Goal: Transaction & Acquisition: Purchase product/service

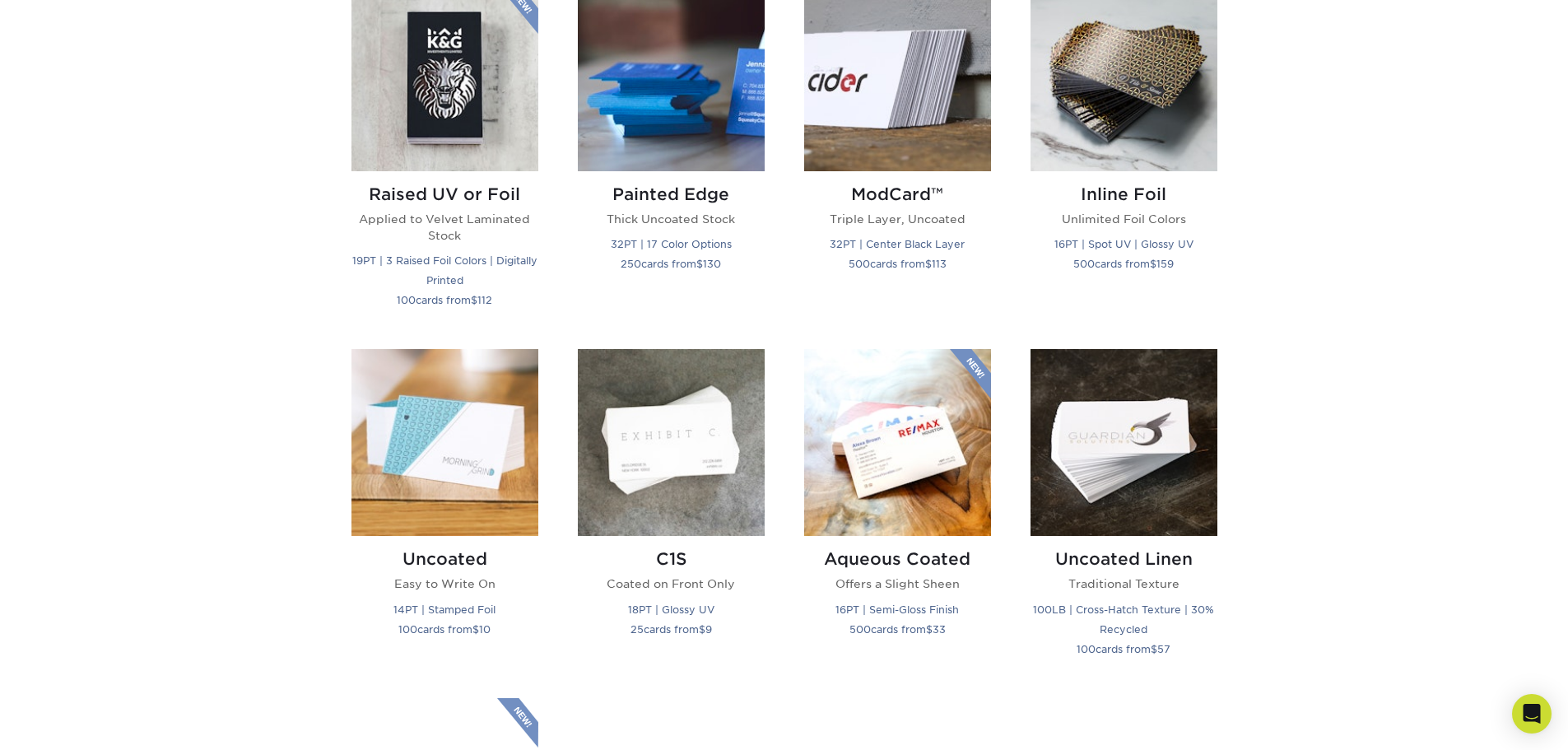
scroll to position [1098, 0]
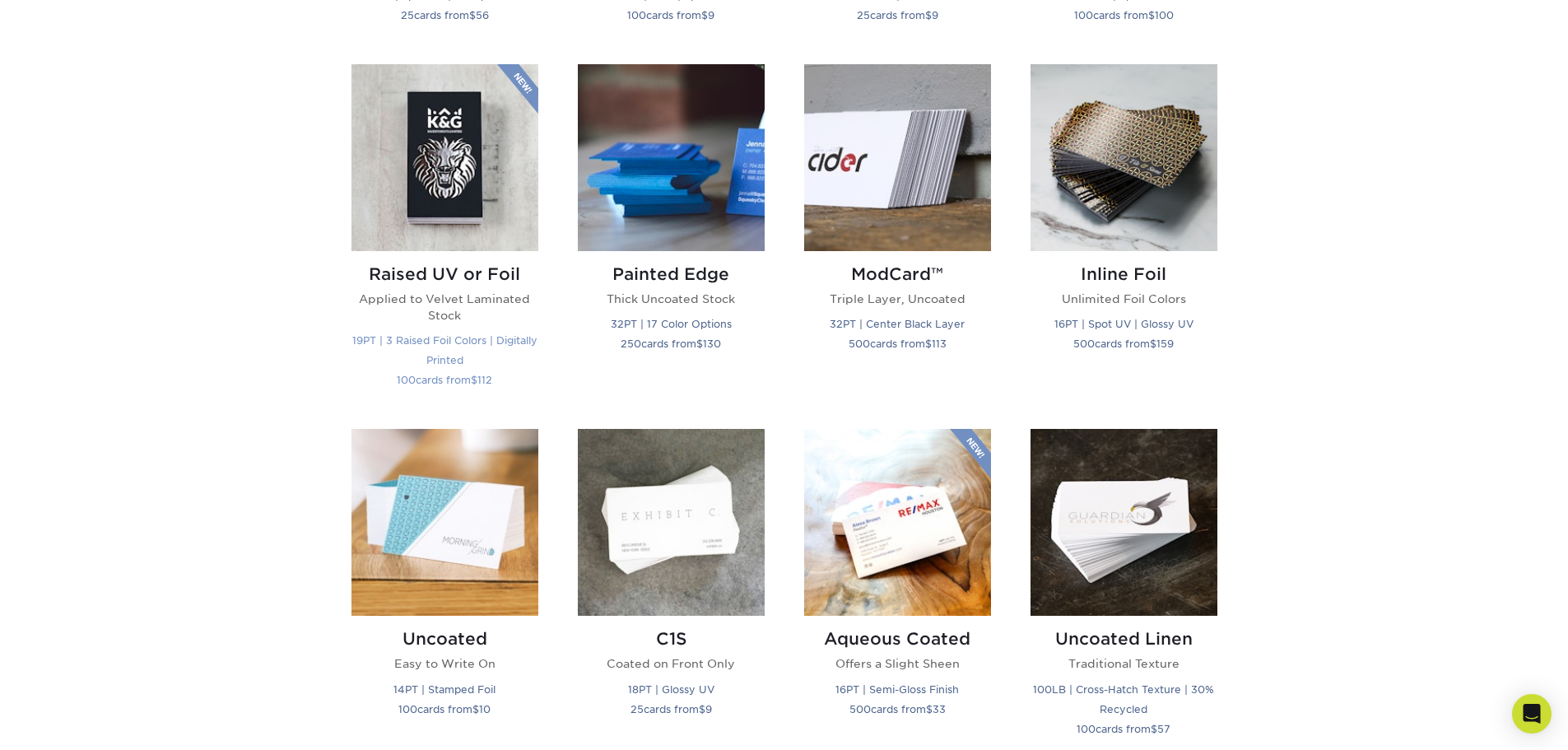
click at [422, 251] on img at bounding box center [445, 157] width 187 height 187
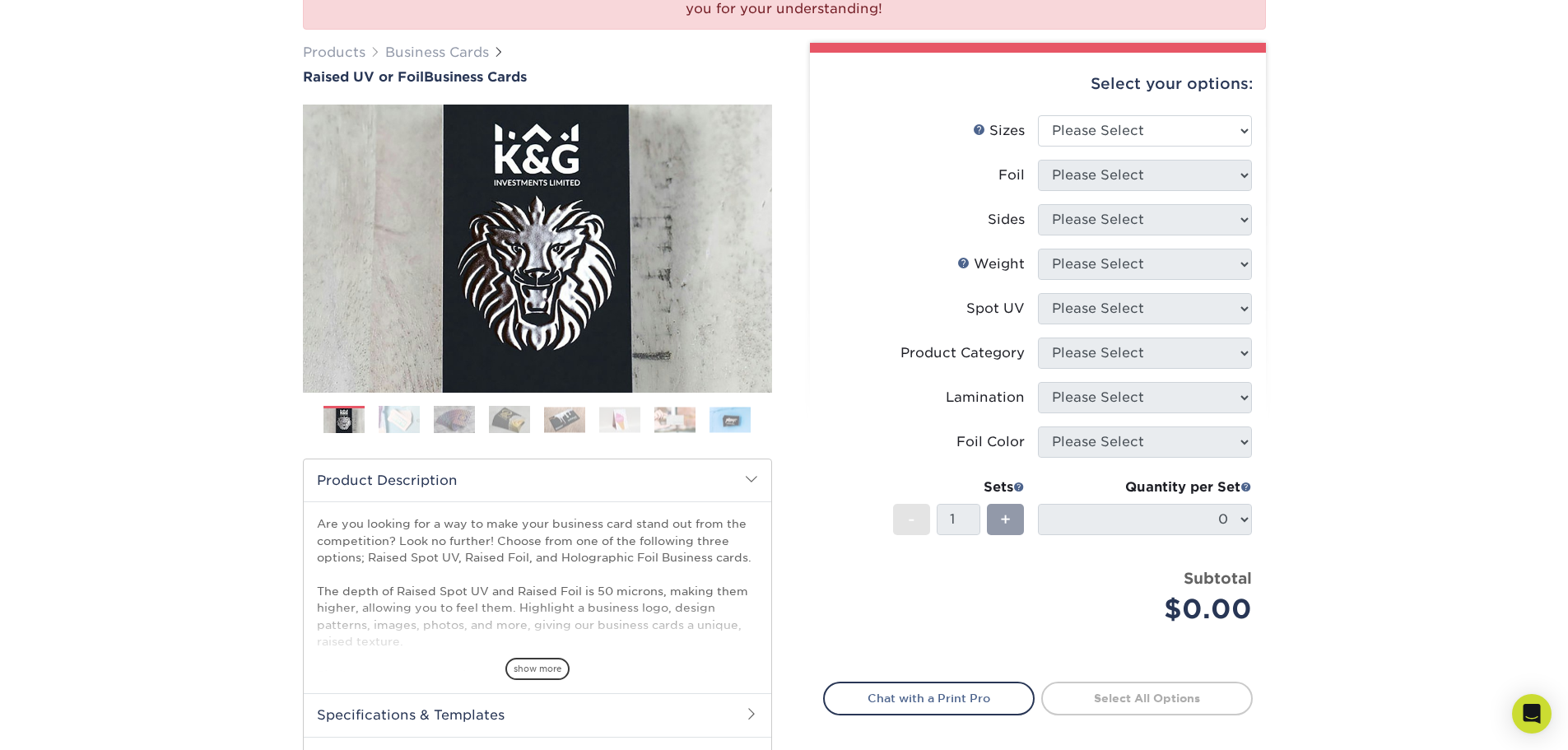
scroll to position [202, 0]
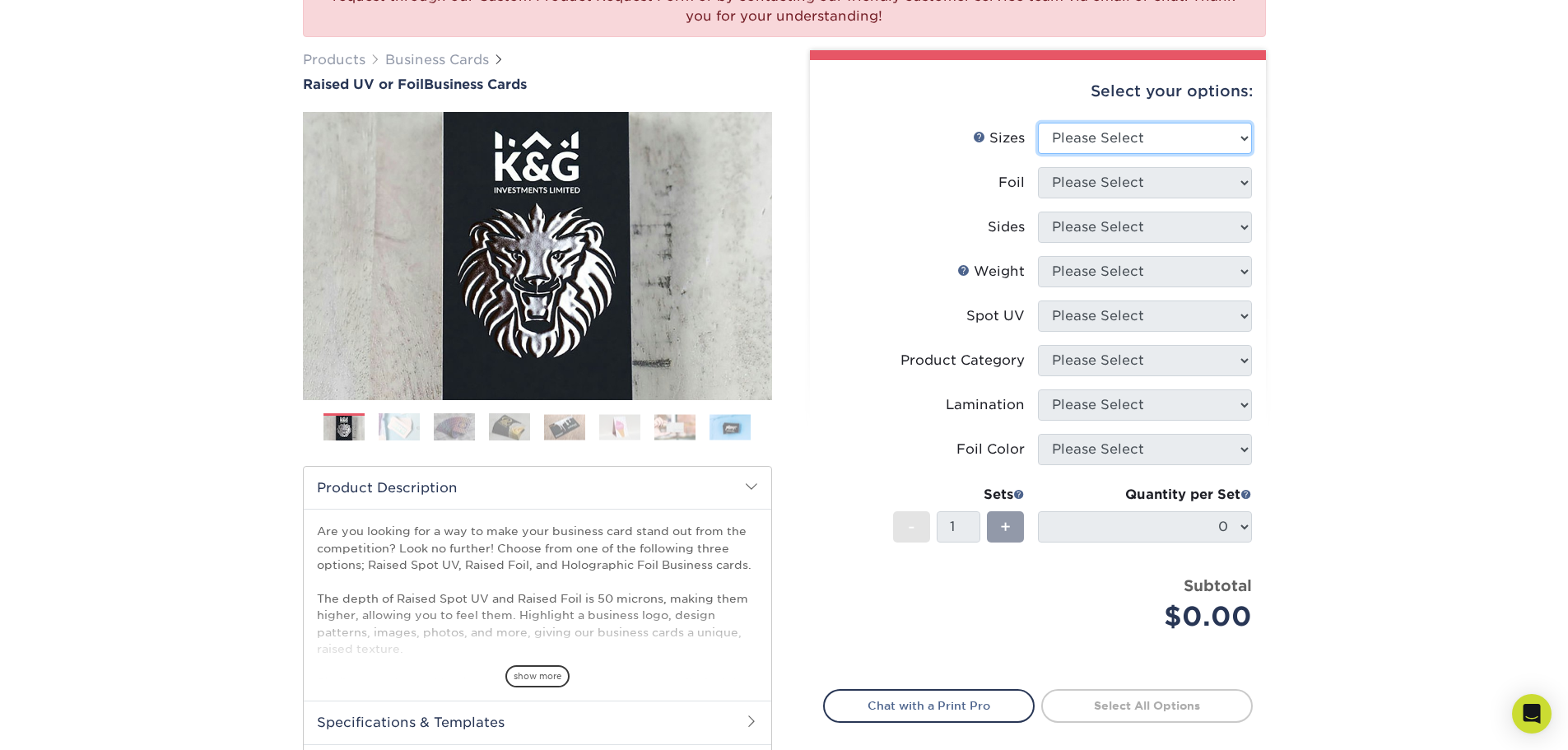
click at [1221, 154] on select "Please Select 2" x 3.5" - Standard" at bounding box center [1145, 138] width 214 height 31
select select "2.00x3.50"
click at [1039, 154] on select "Please Select 2" x 3.5" - Standard" at bounding box center [1145, 138] width 214 height 31
click at [1216, 199] on select "Please Select No Yes" at bounding box center [1145, 182] width 214 height 31
select select "1"
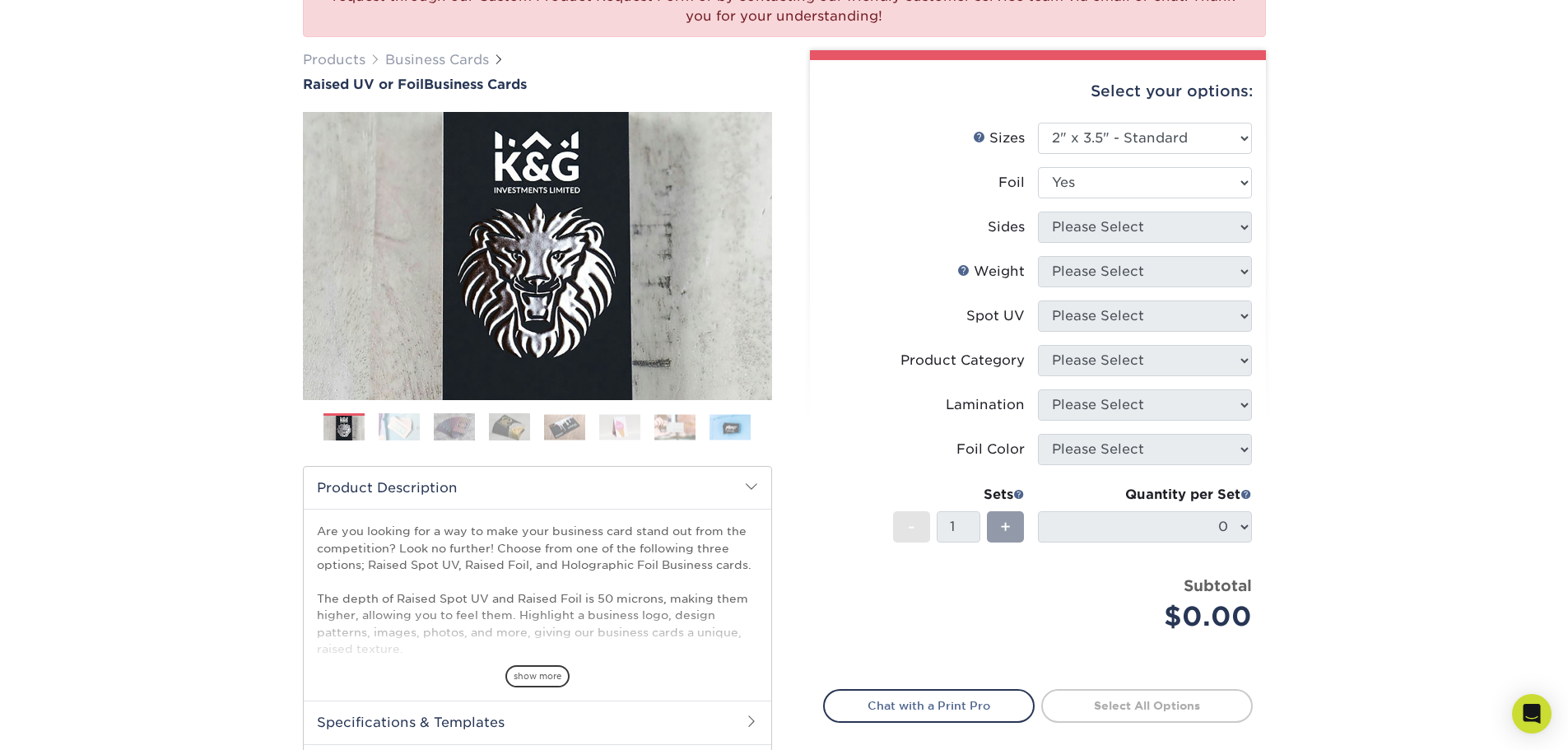
click at [1039, 199] on select "Please Select No Yes" at bounding box center [1145, 182] width 214 height 31
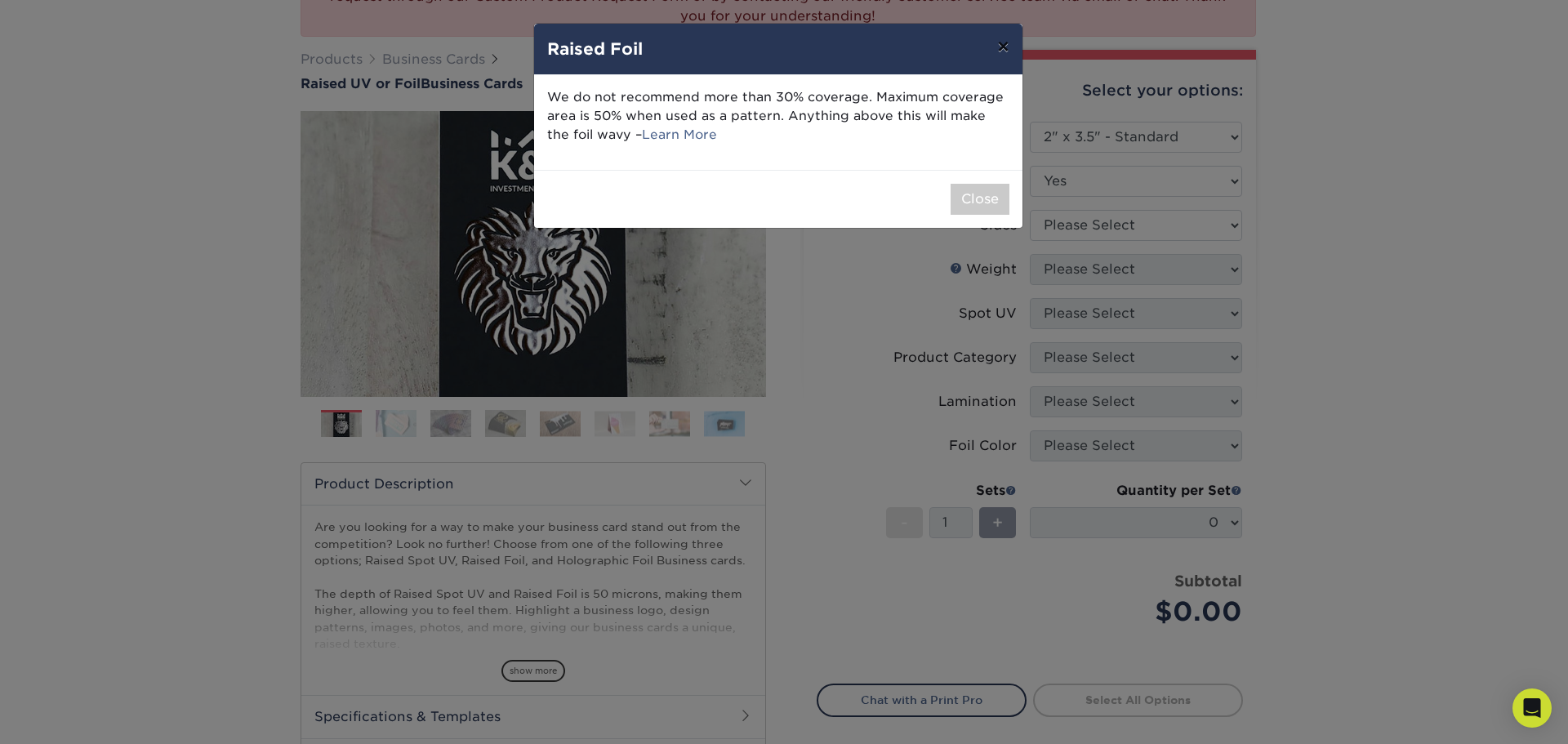
click at [1001, 57] on button "×" at bounding box center [1002, 46] width 37 height 45
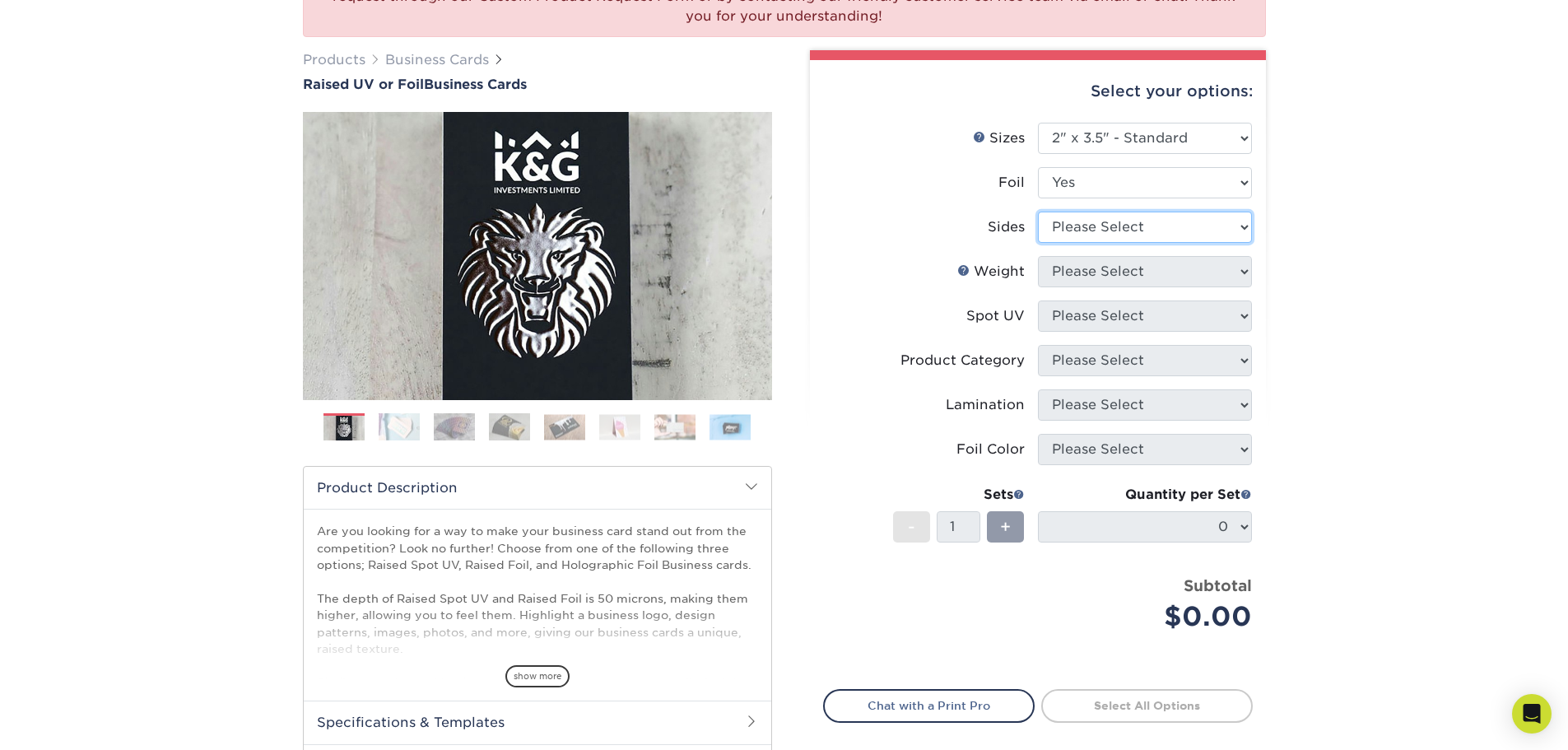
click at [1200, 243] on select "Please Select Print Both Sides - Foil Both Sides Print Both Sides - Foil Front …" at bounding box center [1145, 227] width 214 height 31
select select "34527644-b4fd-4ffb-9092-1318eefcd9d9"
click at [1039, 243] on select "Please Select Print Both Sides - Foil Both Sides Print Both Sides - Foil Front …" at bounding box center [1145, 227] width 214 height 31
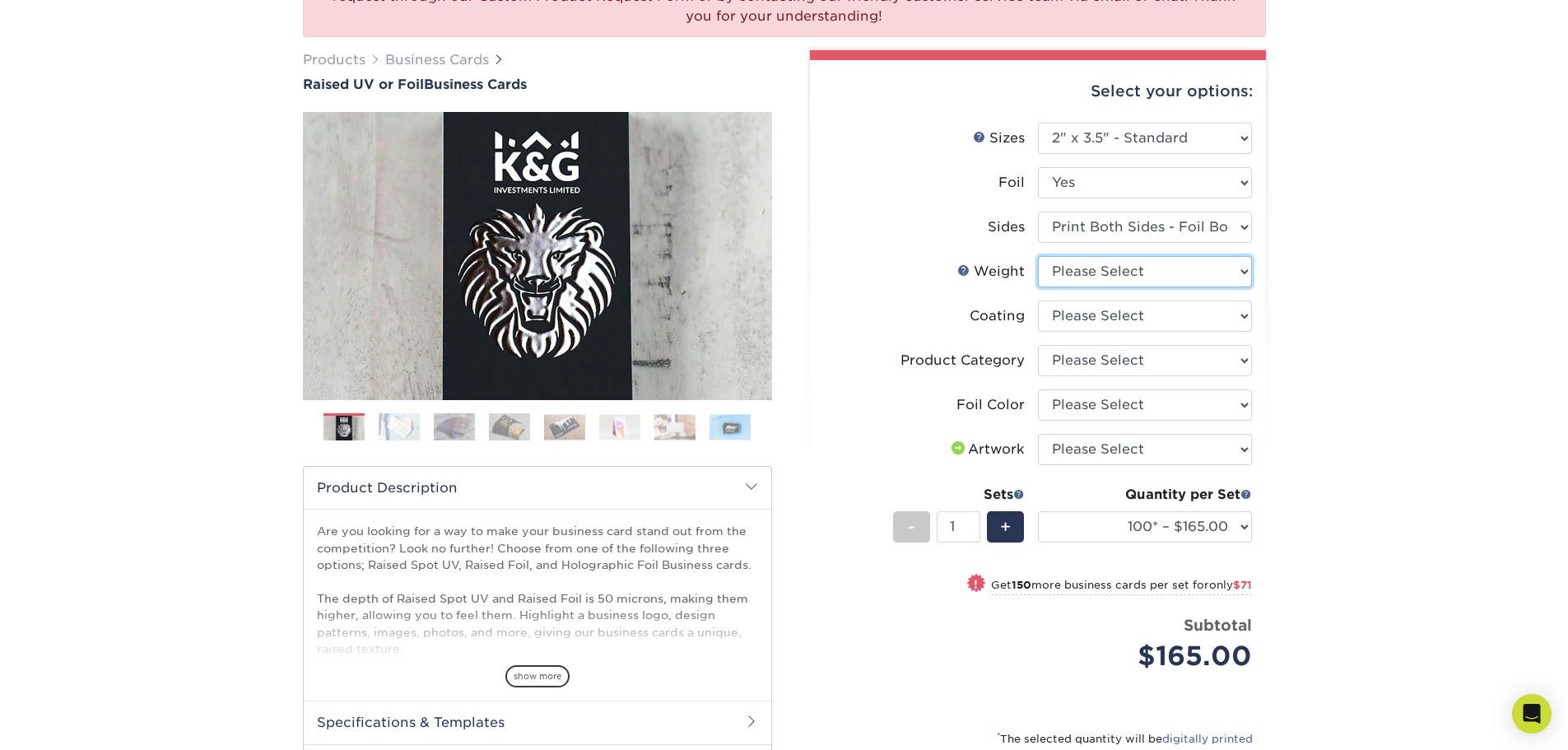
click at [1215, 287] on select "Please Select 16PT" at bounding box center [1145, 271] width 214 height 31
select select "16PT"
click at [1039, 287] on select "Please Select 16PT" at bounding box center [1145, 271] width 214 height 31
click at [1221, 331] on select at bounding box center [1145, 316] width 214 height 31
select select "3e7618de-abca-4bda-9f97-8b9129e913d8"
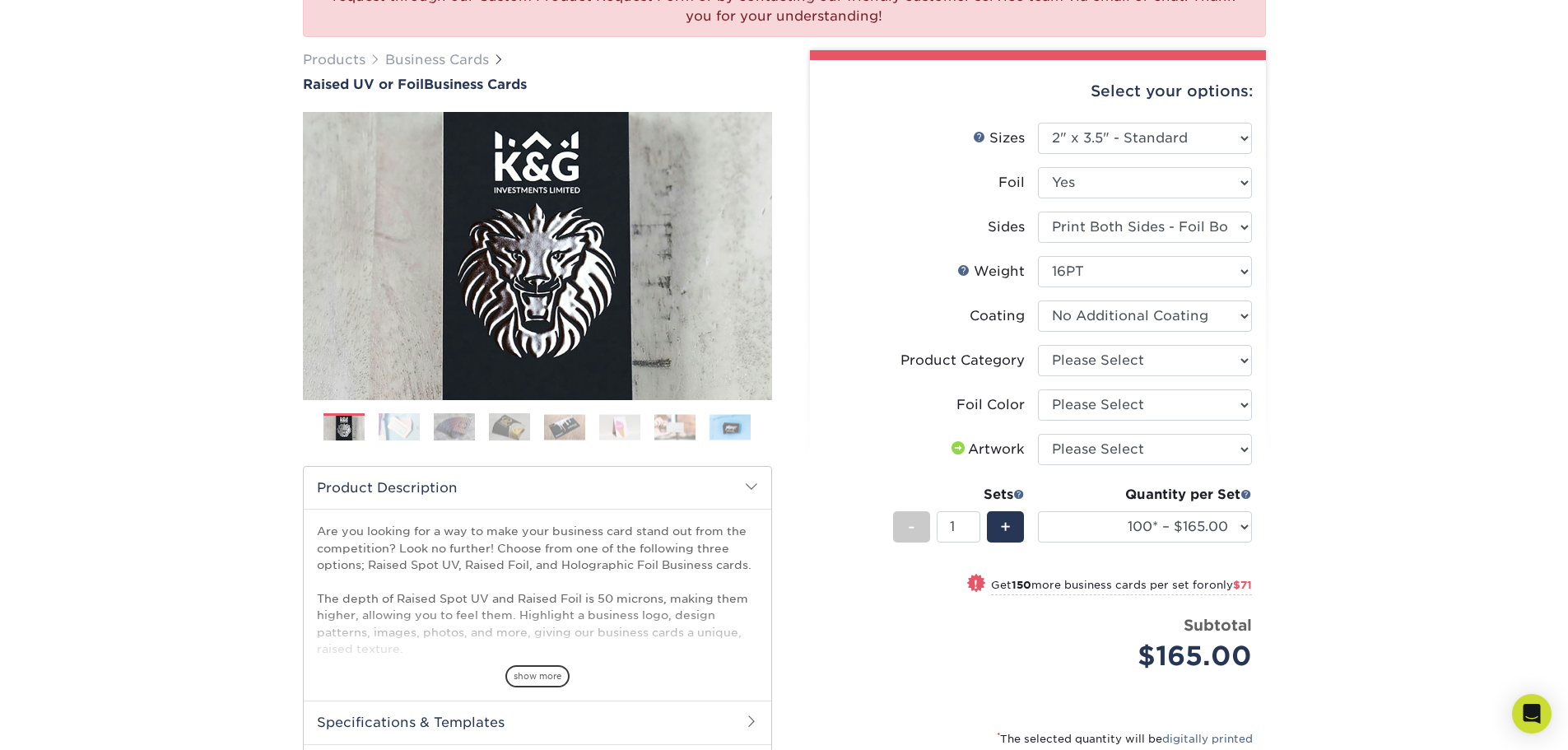
click at [1039, 331] on select at bounding box center [1145, 316] width 214 height 31
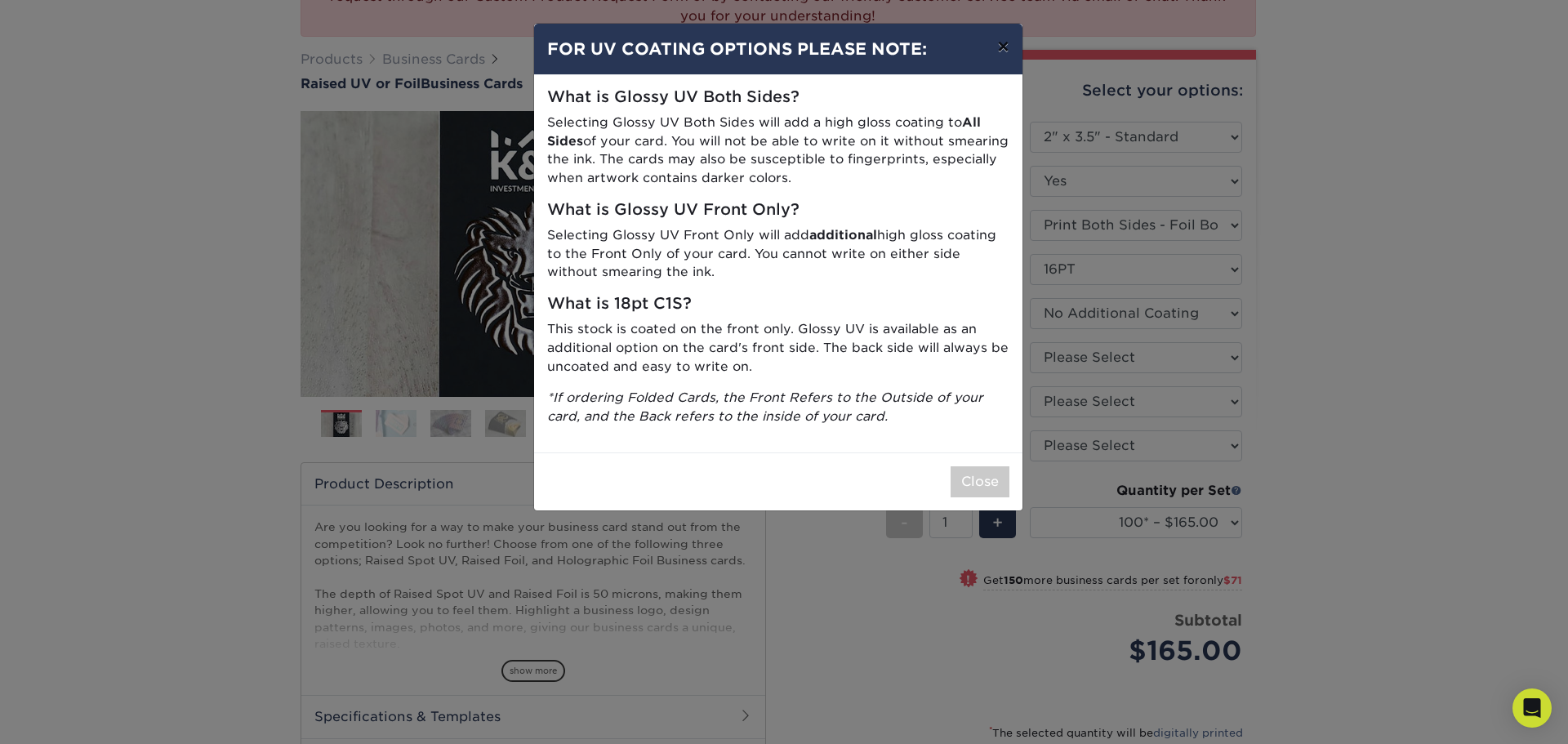
click at [992, 55] on button "×" at bounding box center [1002, 46] width 37 height 45
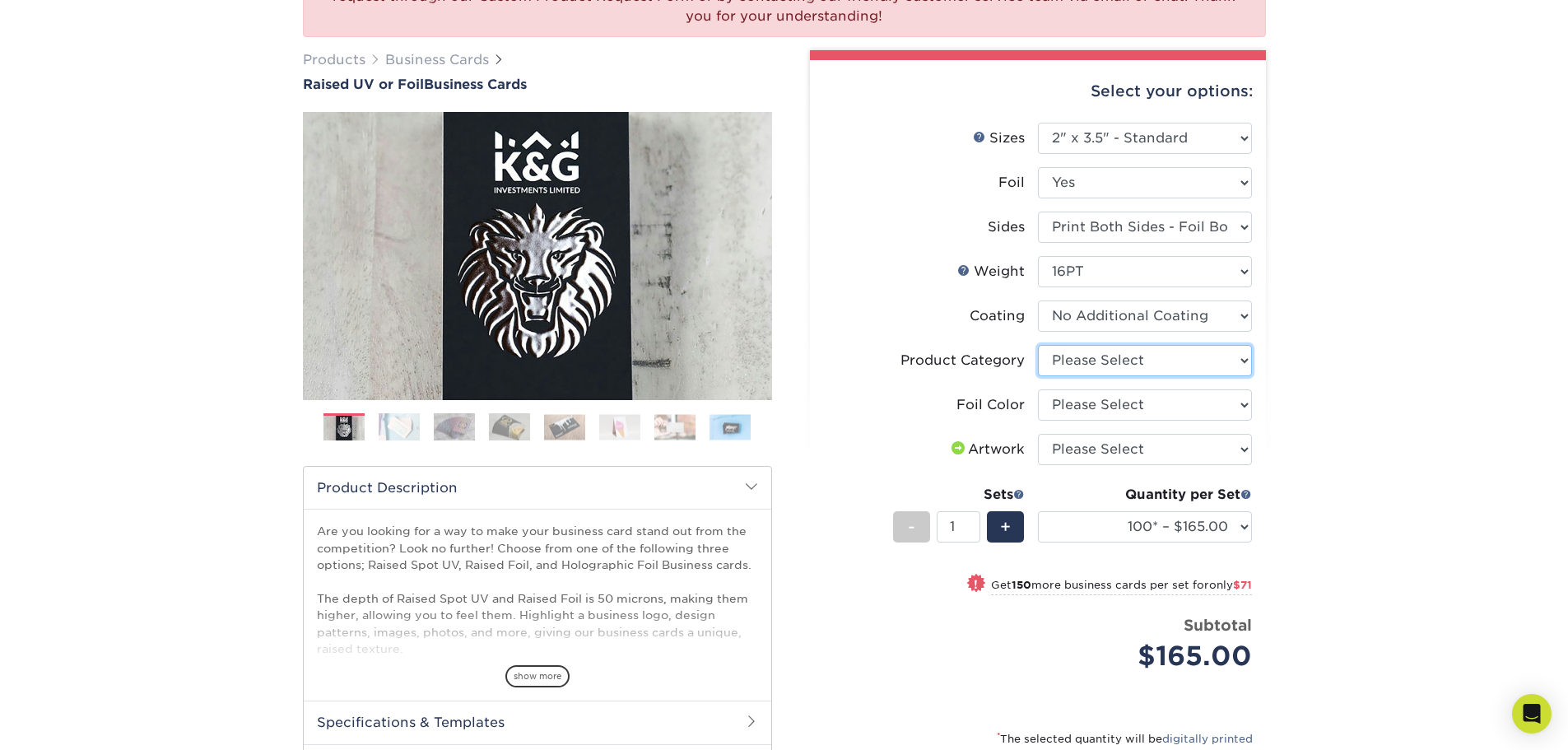
click at [1229, 376] on select "Please Select Business Cards" at bounding box center [1145, 360] width 214 height 31
select select "3b5148f1-0588-4f88-a218-97bcfdce65c1"
click at [1039, 376] on select "Please Select Business Cards" at bounding box center [1145, 360] width 214 height 31
click at [1212, 420] on select "Please Select Silver Foil Gold Foil Holographic Foil" at bounding box center [1145, 405] width 214 height 31
select select "a834dd52-fe06-4ed6-9a86-5bd3c2d02515"
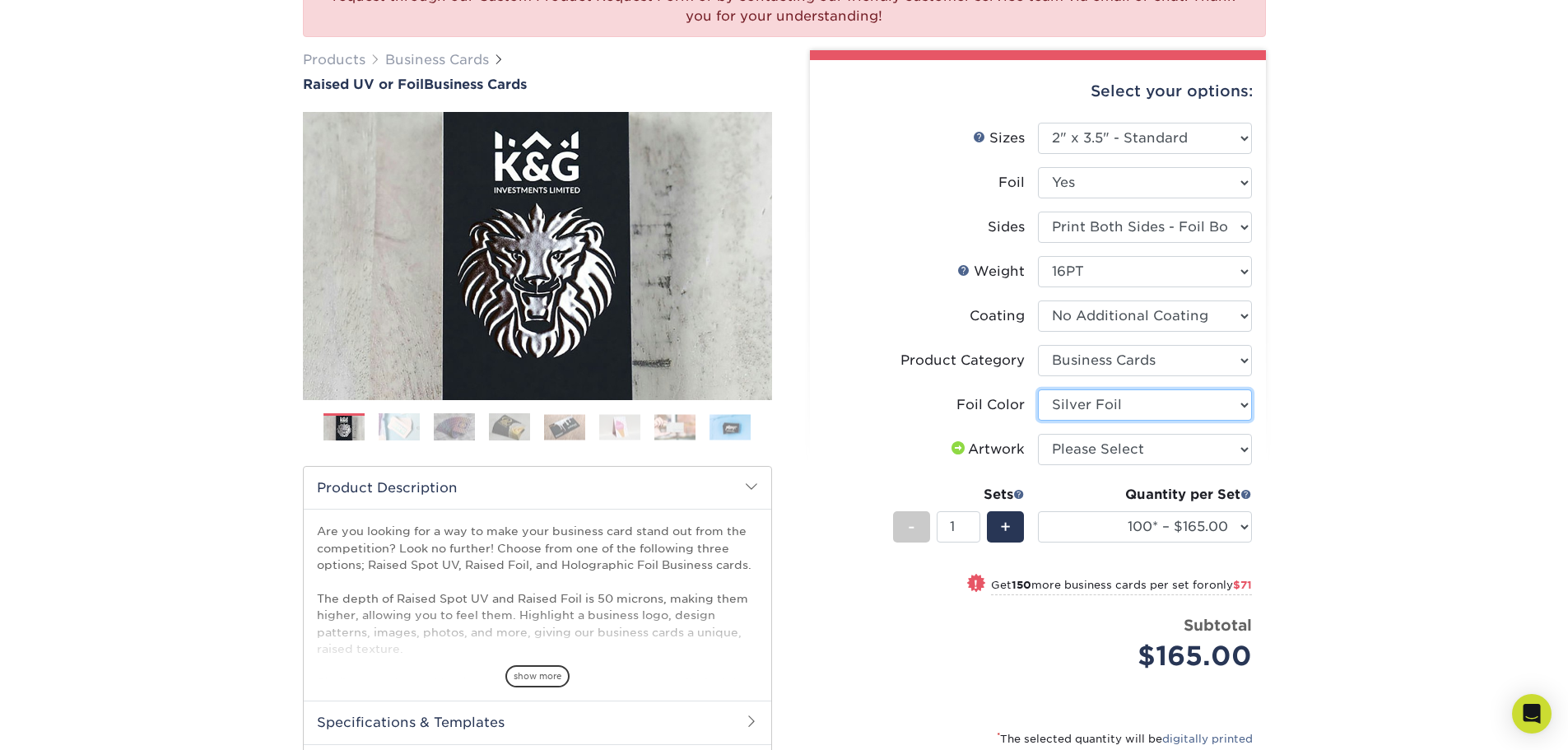
click at [1039, 420] on select "Please Select Silver Foil Gold Foil Holographic Foil" at bounding box center [1145, 405] width 214 height 31
click at [1195, 465] on select "Please Select I will upload files I need a design - $100" at bounding box center [1145, 449] width 214 height 31
select select "upload"
click at [1039, 465] on select "Please Select I will upload files I need a design - $100" at bounding box center [1145, 449] width 214 height 31
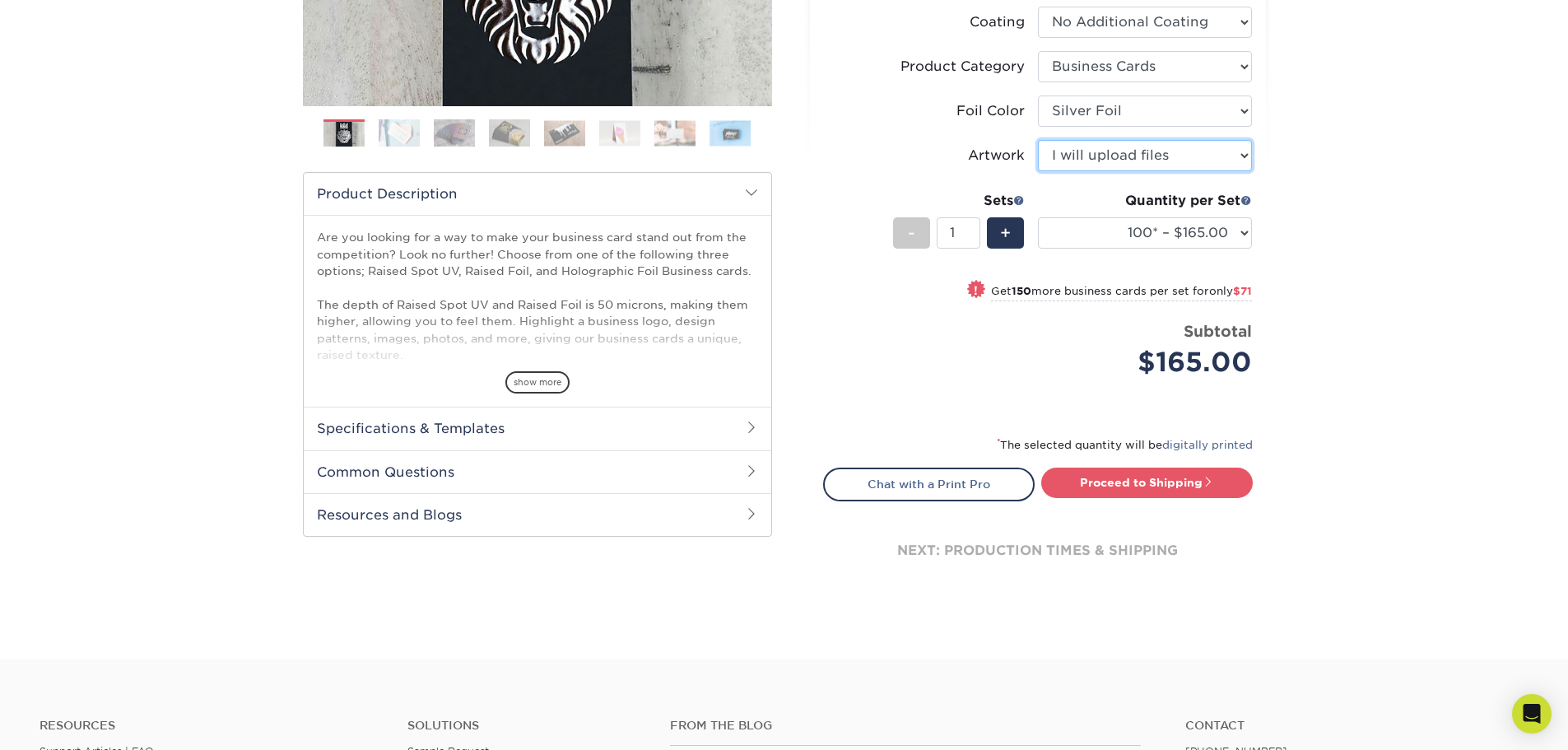
scroll to position [500, 0]
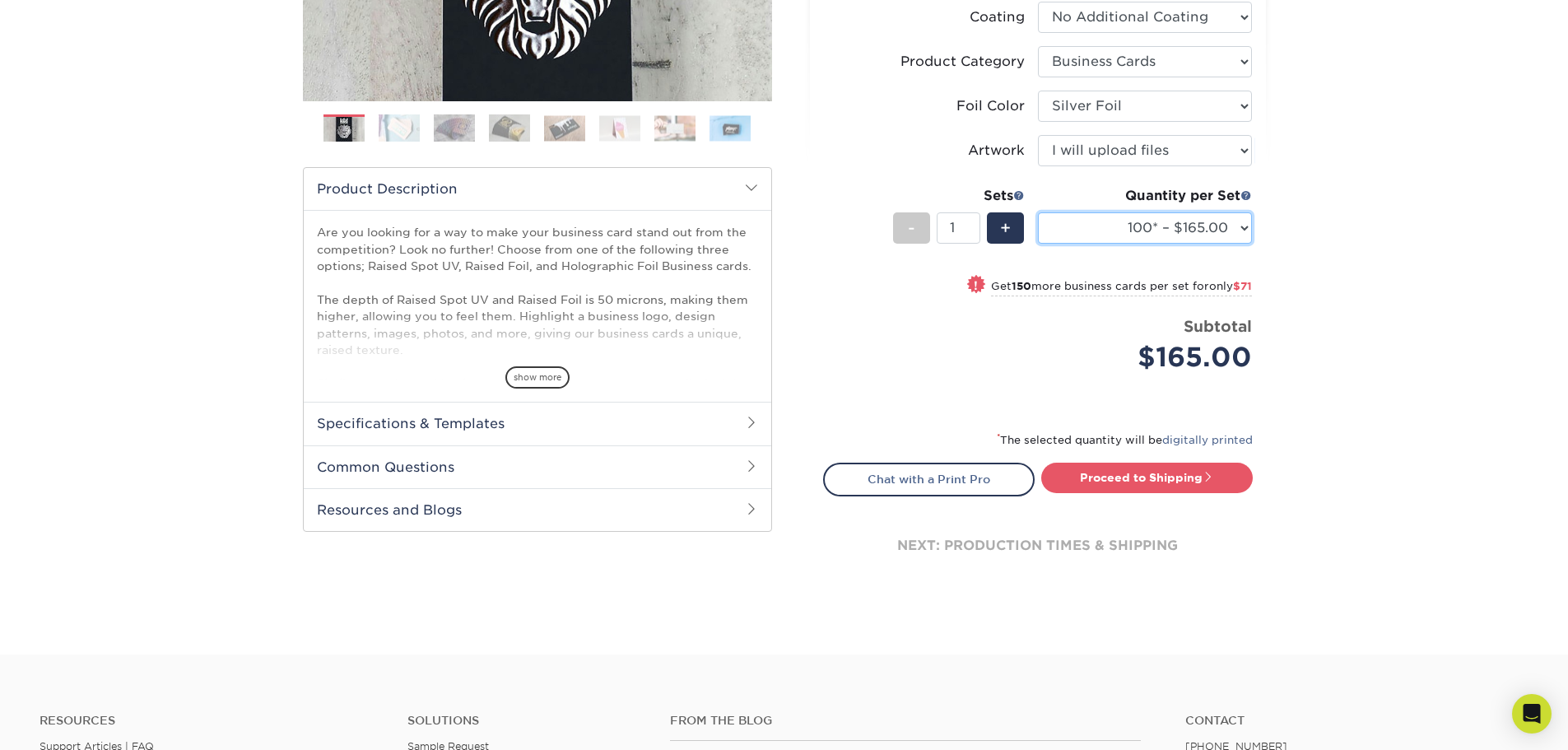
click at [1221, 243] on select "100* – $165.00 250* – $236.00 500* – $319.00" at bounding box center [1145, 227] width 214 height 31
select select "500* – $319.00"
click at [1039, 243] on select "100* – $165.00 250* – $236.00 500* – $319.00" at bounding box center [1145, 227] width 214 height 31
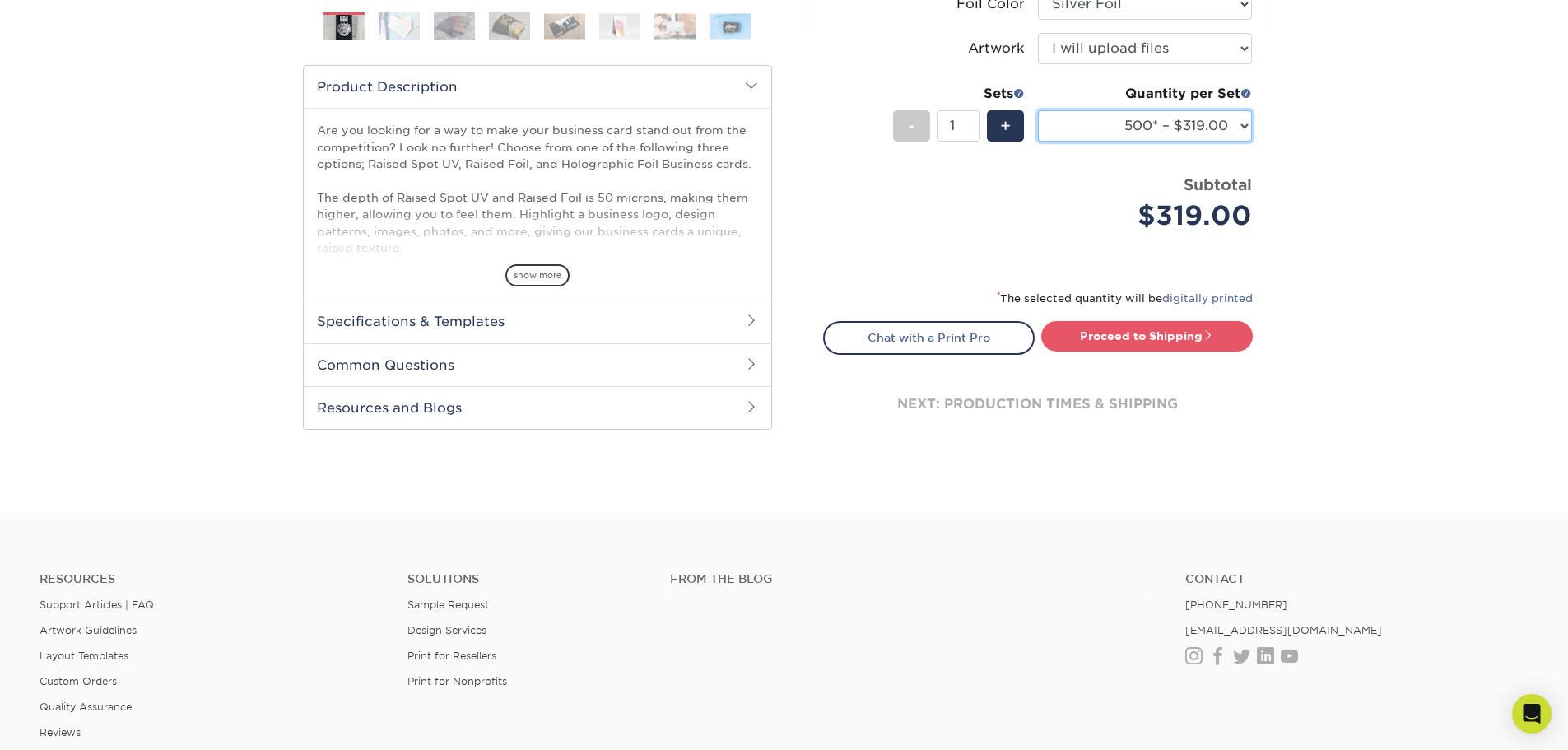
scroll to position [0, 0]
